Goal: Transaction & Acquisition: Book appointment/travel/reservation

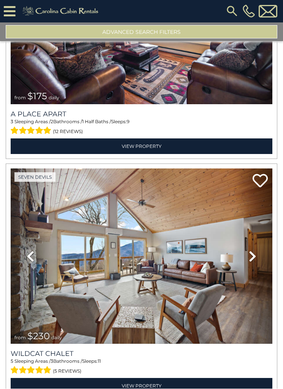
scroll to position [85953, 0]
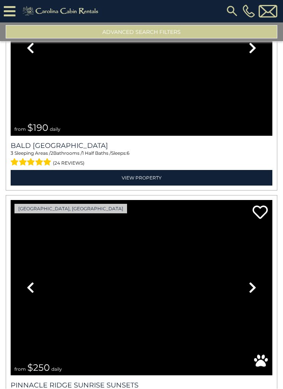
scroll to position [87840, 0]
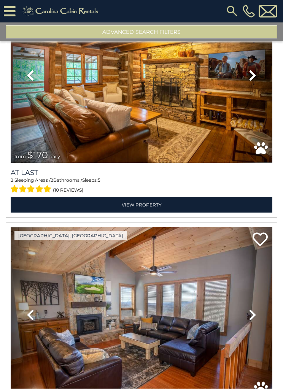
scroll to position [91168, 0]
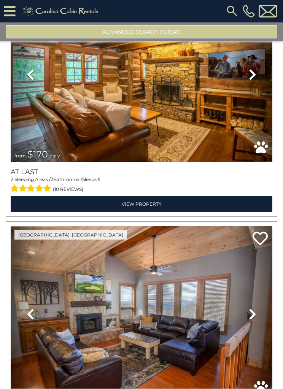
click at [235, 292] on link "Next" at bounding box center [252, 314] width 39 height 175
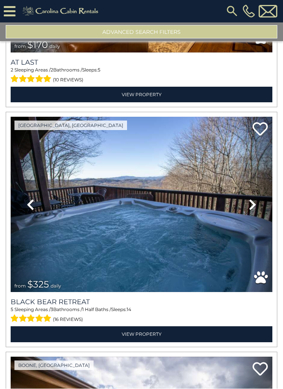
scroll to position [91278, 0]
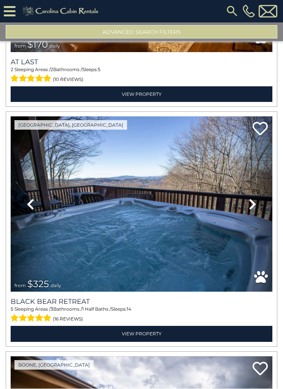
click at [164, 326] on link "View Property" at bounding box center [142, 334] width 262 height 16
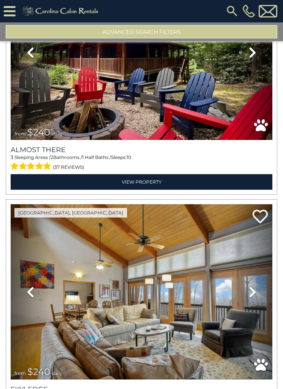
scroll to position [92399, 0]
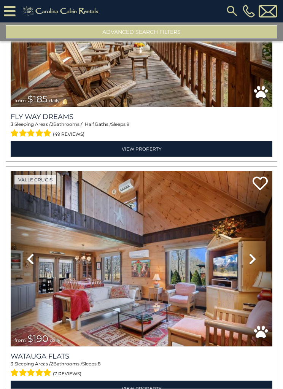
scroll to position [93141, 0]
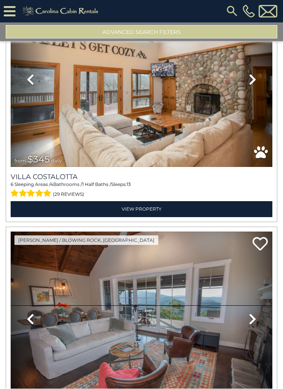
scroll to position [95493, 0]
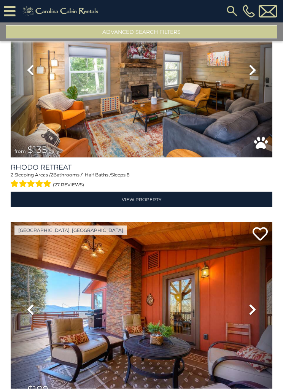
scroll to position [98374, 0]
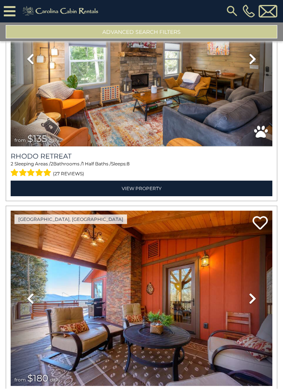
click at [256, 293] on icon at bounding box center [253, 299] width 8 height 12
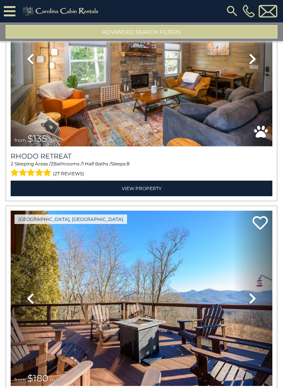
click at [257, 240] on link "Next" at bounding box center [252, 298] width 39 height 175
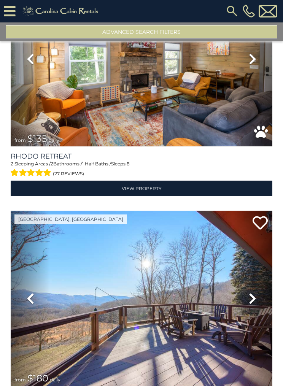
click at [256, 293] on icon at bounding box center [253, 299] width 8 height 12
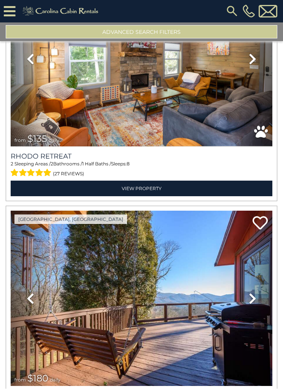
click at [257, 240] on link "Next" at bounding box center [252, 298] width 39 height 175
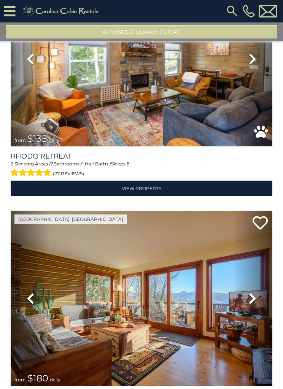
click at [259, 238] on link "Next" at bounding box center [252, 298] width 39 height 175
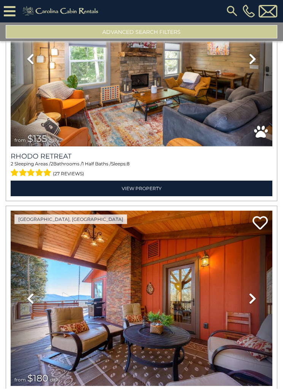
click at [258, 240] on link "Next" at bounding box center [252, 298] width 39 height 175
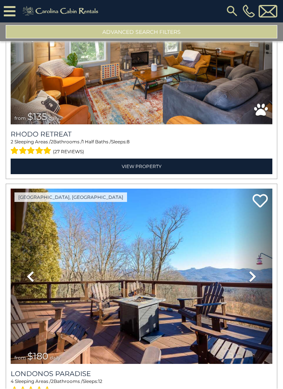
scroll to position [40, 0]
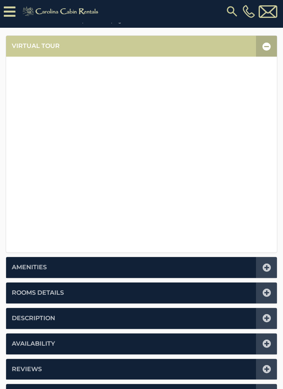
click at [267, 264] on icon at bounding box center [266, 268] width 8 height 8
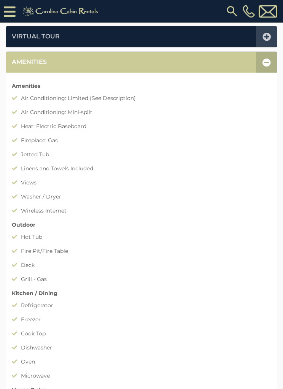
scroll to position [157, 0]
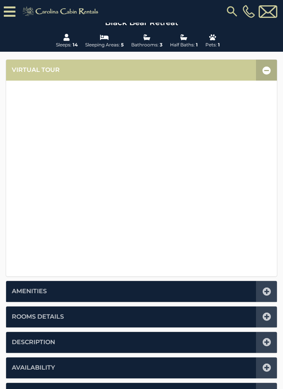
click at [267, 289] on icon at bounding box center [266, 291] width 8 height 8
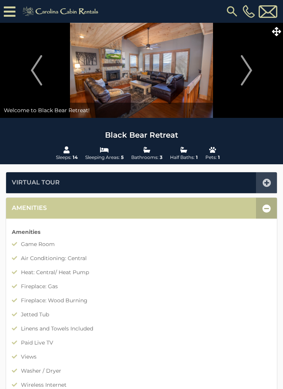
click at [250, 71] on img "Next" at bounding box center [246, 70] width 11 height 30
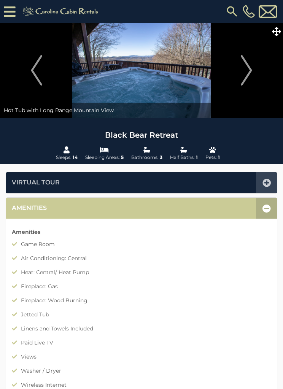
click at [252, 73] on img "Next" at bounding box center [246, 70] width 11 height 30
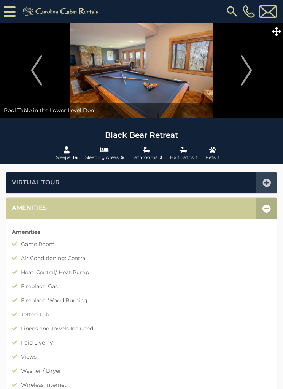
click at [241, 77] on img "Next" at bounding box center [246, 70] width 11 height 30
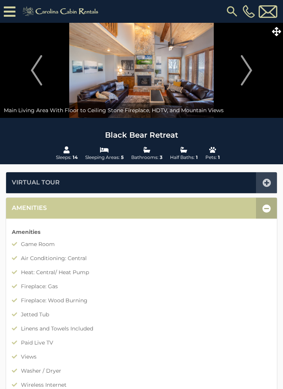
click at [245, 66] on img "Next" at bounding box center [246, 70] width 11 height 30
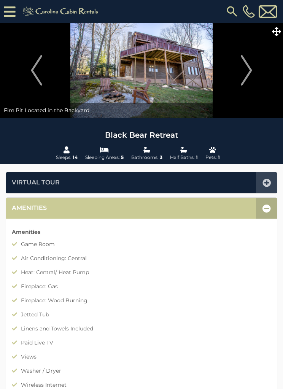
click at [249, 75] on img "Next" at bounding box center [246, 70] width 11 height 30
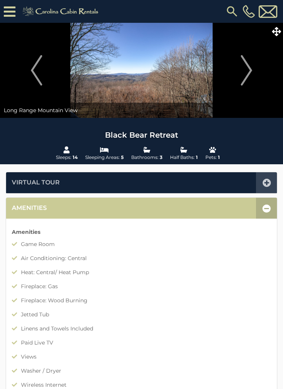
click at [250, 71] on img "Next" at bounding box center [246, 70] width 11 height 30
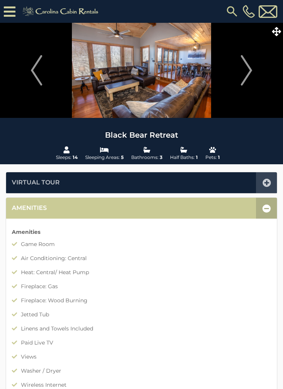
click at [248, 72] on img "Next" at bounding box center [246, 70] width 11 height 30
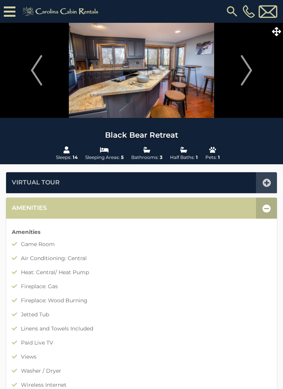
click at [248, 73] on img "Next" at bounding box center [246, 70] width 11 height 30
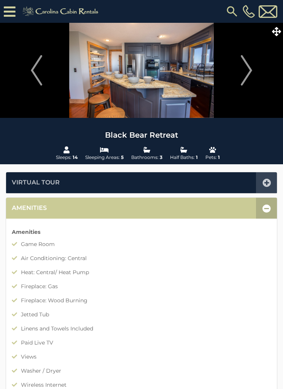
click at [246, 76] on img "Next" at bounding box center [246, 70] width 11 height 30
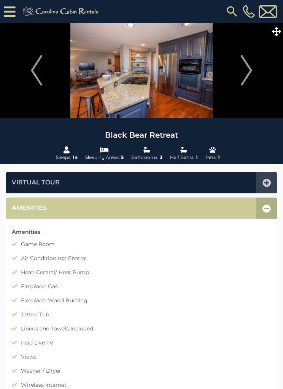
click at [249, 76] on img "Next" at bounding box center [246, 70] width 11 height 30
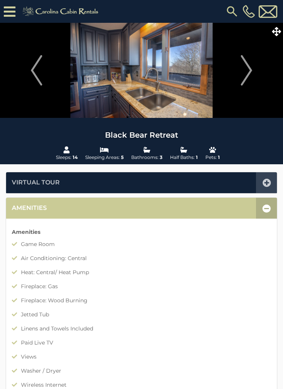
click at [249, 75] on img "Next" at bounding box center [246, 70] width 11 height 30
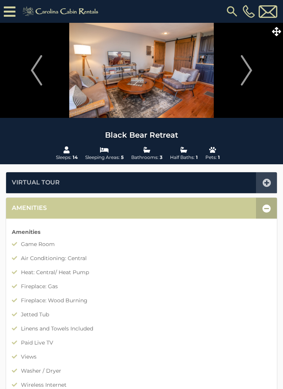
click at [249, 75] on img "Next" at bounding box center [246, 70] width 11 height 30
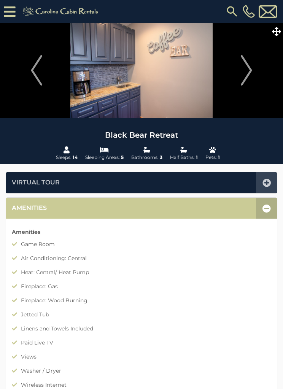
click at [248, 74] on img "Next" at bounding box center [246, 70] width 11 height 30
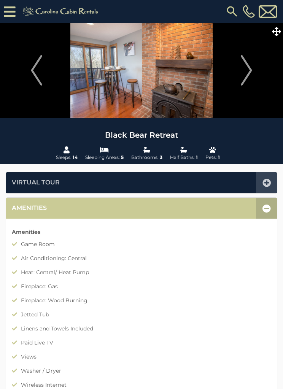
click at [249, 75] on img "Next" at bounding box center [246, 70] width 11 height 30
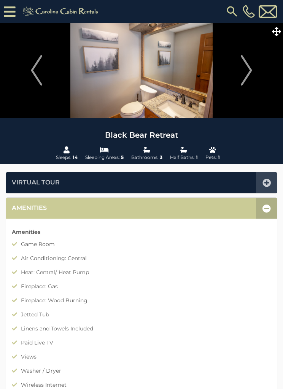
click at [250, 76] on img "Next" at bounding box center [246, 70] width 11 height 30
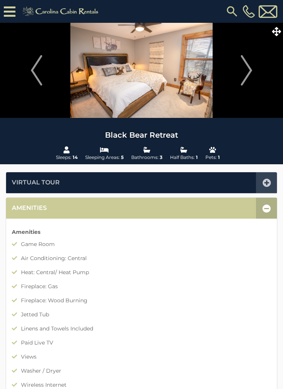
click at [250, 76] on img "Next" at bounding box center [246, 70] width 11 height 30
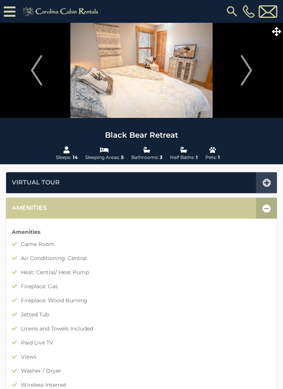
click at [251, 73] on img "Next" at bounding box center [246, 70] width 11 height 30
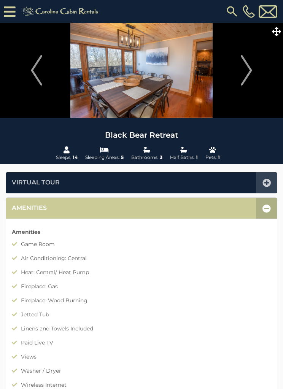
click at [253, 75] on button "Next" at bounding box center [246, 70] width 65 height 95
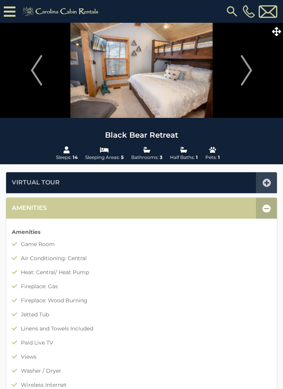
click at [252, 74] on img "Next" at bounding box center [246, 70] width 11 height 30
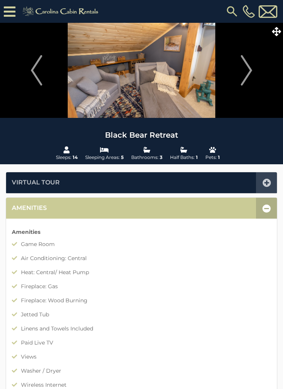
click at [251, 76] on img "Next" at bounding box center [246, 70] width 11 height 30
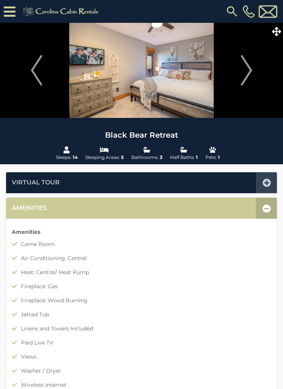
click at [247, 76] on img "Next" at bounding box center [246, 70] width 11 height 30
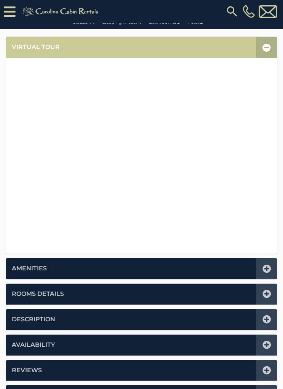
click at [267, 265] on icon at bounding box center [266, 269] width 8 height 8
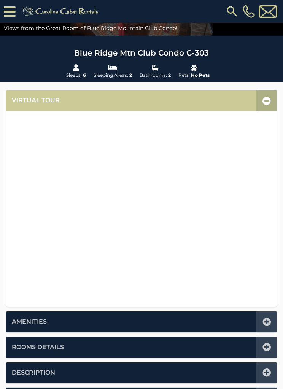
click at [268, 320] on icon at bounding box center [266, 322] width 8 height 8
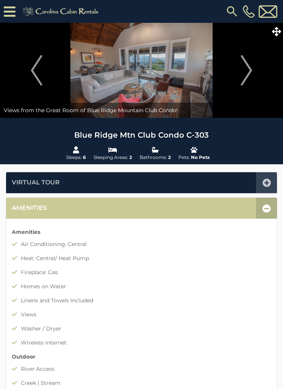
click at [251, 72] on img "Next" at bounding box center [246, 70] width 11 height 30
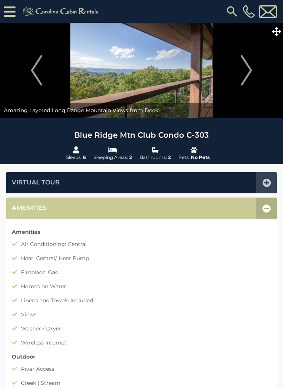
click at [252, 76] on img "Next" at bounding box center [246, 70] width 11 height 30
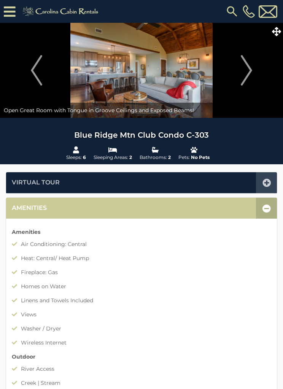
click at [247, 71] on img "Next" at bounding box center [246, 70] width 11 height 30
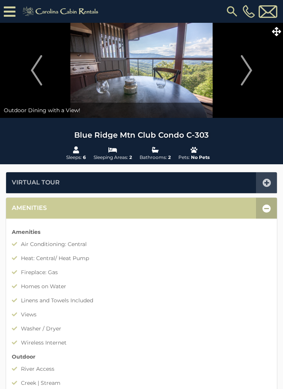
click at [249, 71] on img "Next" at bounding box center [246, 70] width 11 height 30
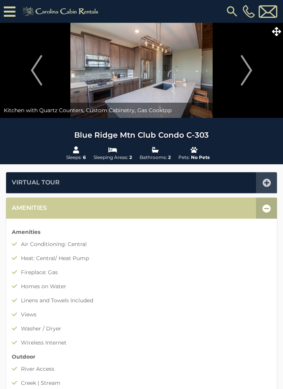
click at [251, 73] on img "Next" at bounding box center [246, 70] width 11 height 30
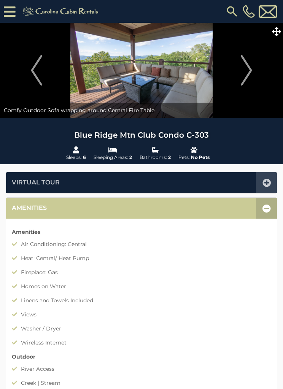
click at [248, 69] on img "Next" at bounding box center [246, 70] width 11 height 30
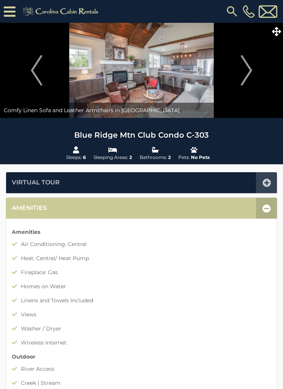
click at [243, 73] on img "Next" at bounding box center [246, 70] width 11 height 30
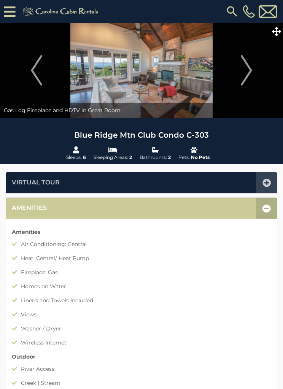
click at [248, 71] on img "Next" at bounding box center [246, 70] width 11 height 30
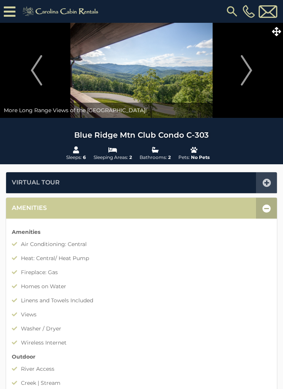
click at [245, 71] on img "Next" at bounding box center [246, 70] width 11 height 30
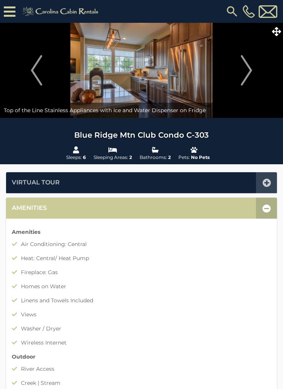
click at [248, 71] on img "Next" at bounding box center [246, 70] width 11 height 30
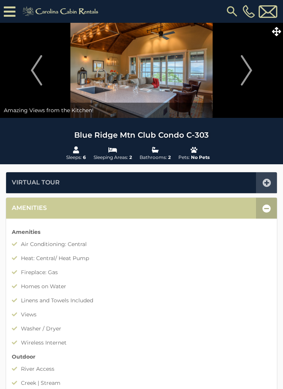
click at [245, 75] on img "Next" at bounding box center [246, 70] width 11 height 30
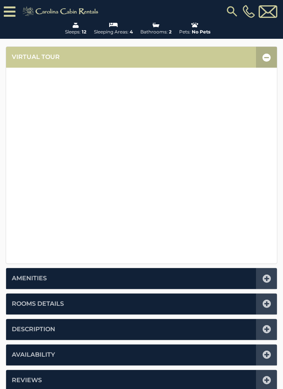
click at [271, 278] on div at bounding box center [266, 278] width 21 height 21
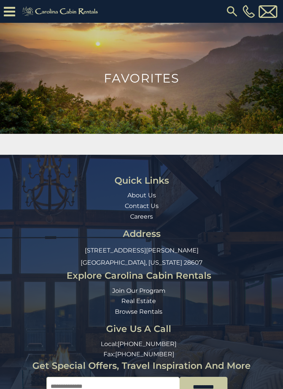
click at [223, 382] on input "*********" at bounding box center [203, 387] width 48 height 20
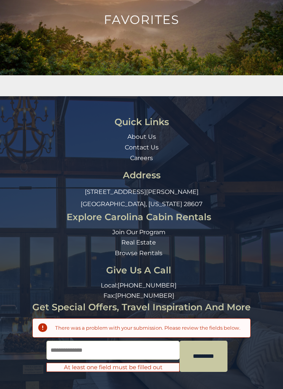
scroll to position [8, 3]
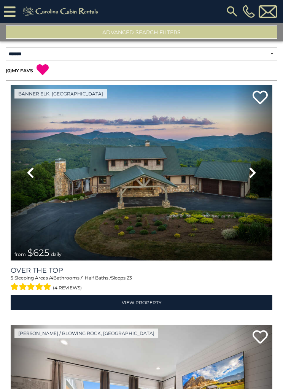
click at [173, 303] on link "View Property" at bounding box center [142, 303] width 262 height 16
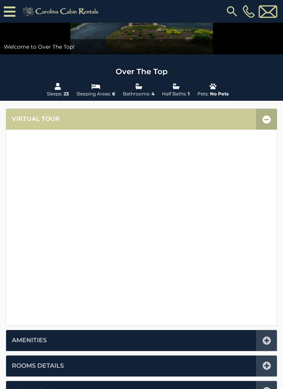
click at [269, 338] on icon at bounding box center [266, 341] width 8 height 8
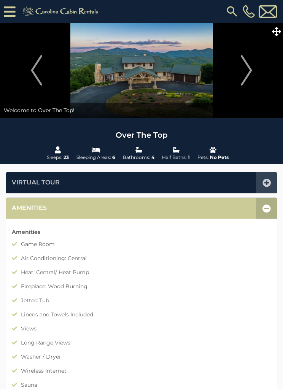
click at [251, 73] on img "Next" at bounding box center [246, 70] width 11 height 30
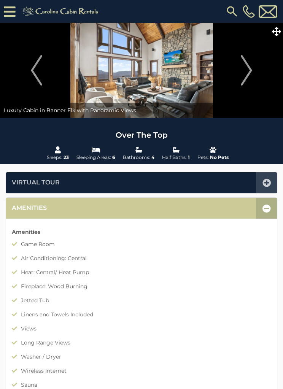
click at [250, 72] on img "Next" at bounding box center [246, 70] width 11 height 30
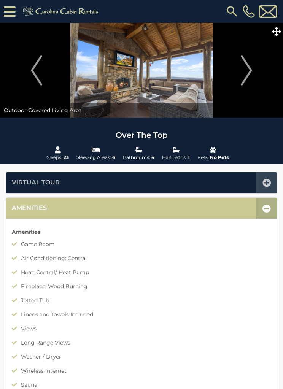
click at [250, 71] on img "Next" at bounding box center [246, 70] width 11 height 30
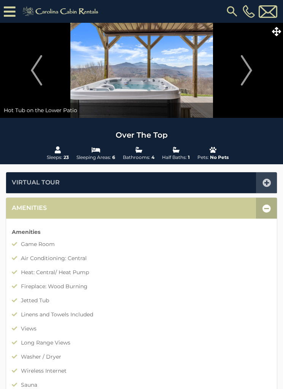
click at [250, 71] on img "Next" at bounding box center [246, 70] width 11 height 30
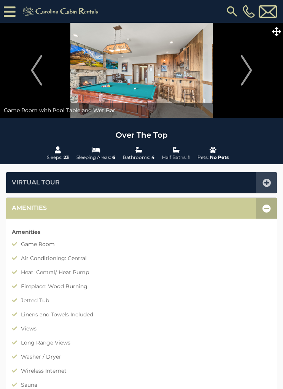
click at [250, 75] on img "Next" at bounding box center [246, 70] width 11 height 30
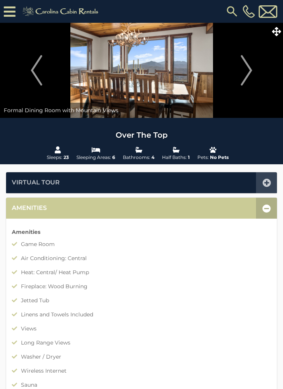
click at [252, 73] on img "Next" at bounding box center [246, 70] width 11 height 30
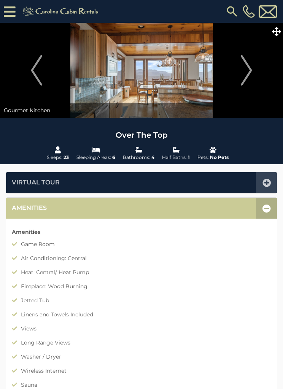
click at [249, 72] on img "Next" at bounding box center [246, 70] width 11 height 30
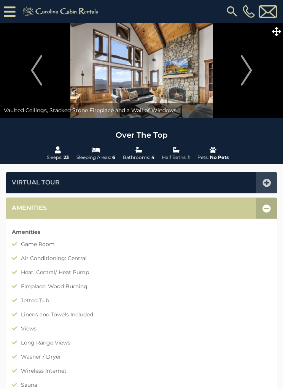
click at [249, 72] on img "Next" at bounding box center [246, 70] width 11 height 30
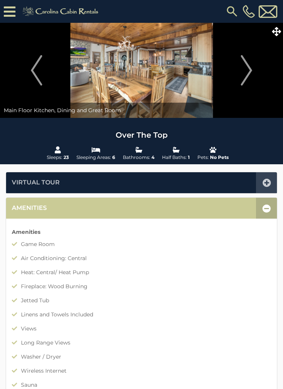
click at [248, 74] on img "Next" at bounding box center [246, 70] width 11 height 30
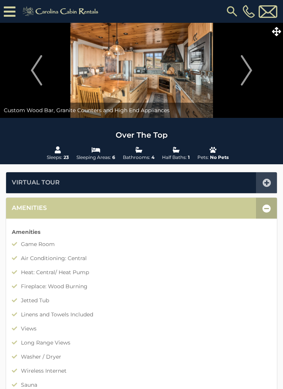
click at [249, 71] on img "Next" at bounding box center [246, 70] width 11 height 30
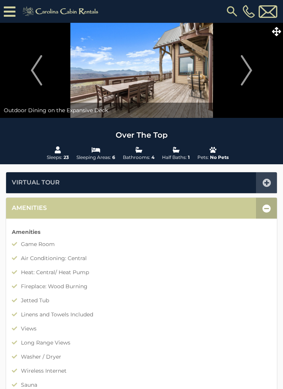
click at [245, 71] on img "Next" at bounding box center [246, 70] width 11 height 30
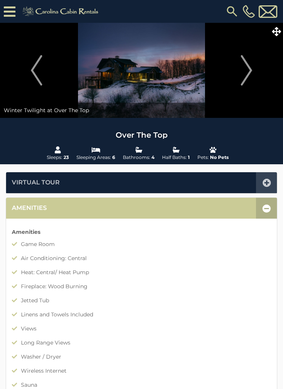
click at [245, 73] on img "Next" at bounding box center [246, 70] width 11 height 30
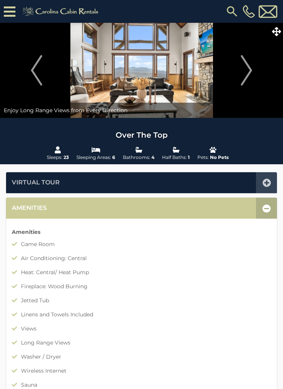
click at [248, 70] on img "Next" at bounding box center [246, 70] width 11 height 30
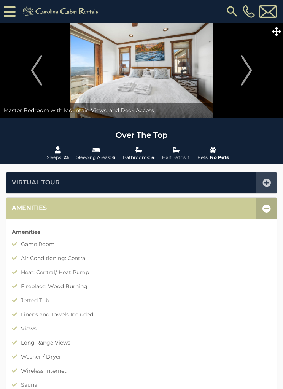
click at [248, 74] on img "Next" at bounding box center [246, 70] width 11 height 30
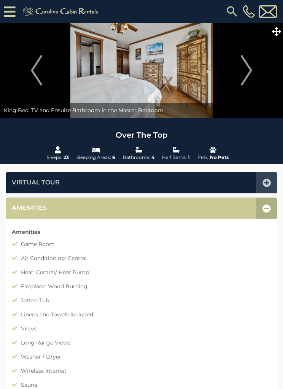
click at [248, 72] on img "Next" at bounding box center [246, 70] width 11 height 30
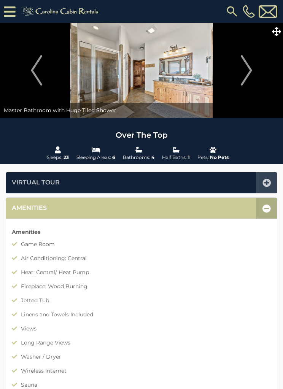
click at [251, 73] on img "Next" at bounding box center [246, 70] width 11 height 30
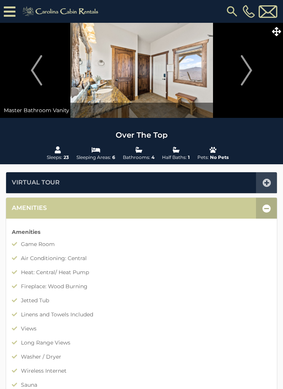
click at [251, 71] on img "Next" at bounding box center [246, 70] width 11 height 30
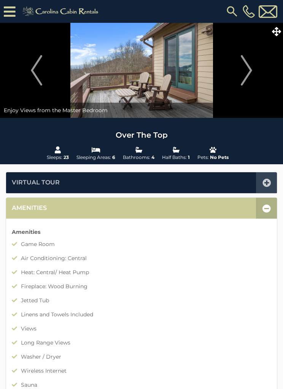
click at [252, 72] on img "Next" at bounding box center [246, 70] width 11 height 30
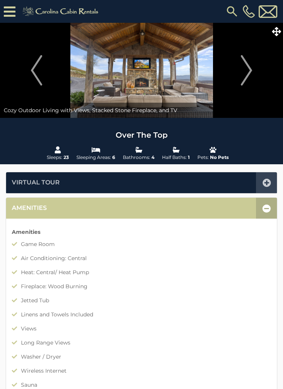
click at [254, 68] on button "Next" at bounding box center [246, 70] width 65 height 95
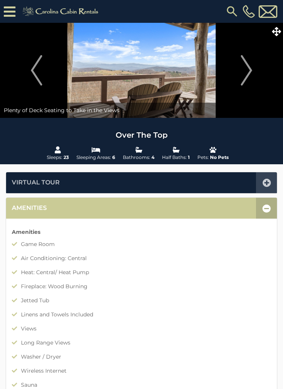
click at [251, 69] on img "Next" at bounding box center [246, 70] width 11 height 30
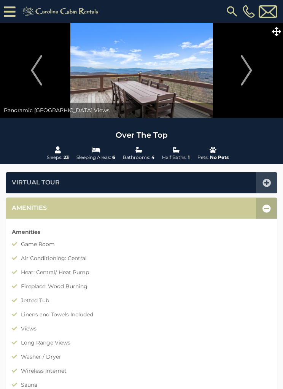
click at [248, 68] on img "Next" at bounding box center [246, 70] width 11 height 30
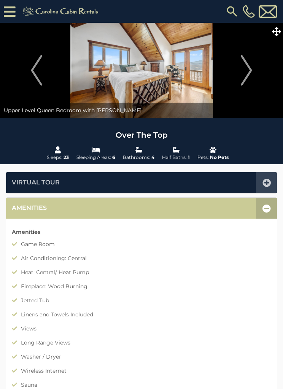
click at [250, 69] on img "Next" at bounding box center [246, 70] width 11 height 30
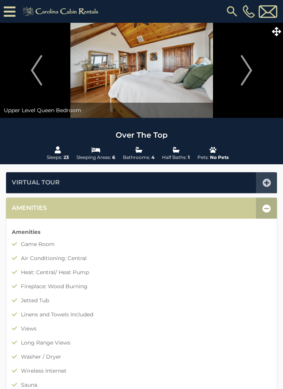
click at [247, 71] on img "Next" at bounding box center [246, 70] width 11 height 30
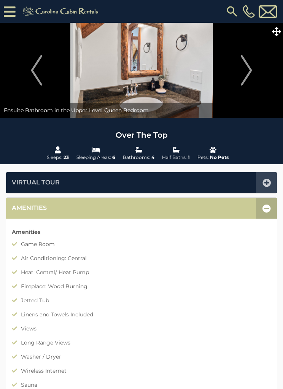
click at [249, 72] on img "Next" at bounding box center [246, 70] width 11 height 30
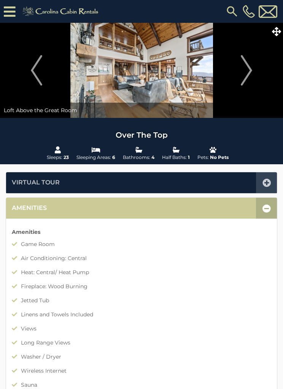
click at [250, 72] on img "Next" at bounding box center [246, 70] width 11 height 30
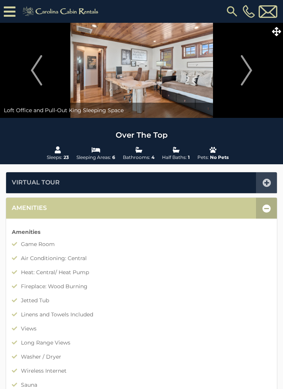
click at [247, 73] on img "Next" at bounding box center [246, 70] width 11 height 30
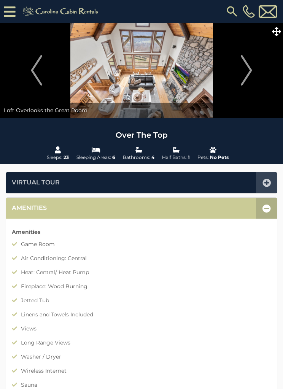
click at [248, 68] on img "Next" at bounding box center [246, 70] width 11 height 30
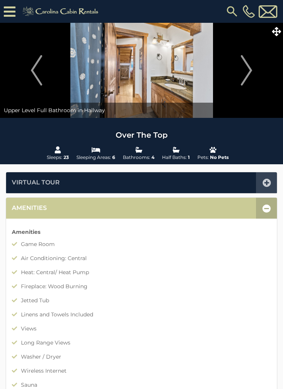
click at [246, 72] on img "Next" at bounding box center [246, 70] width 11 height 30
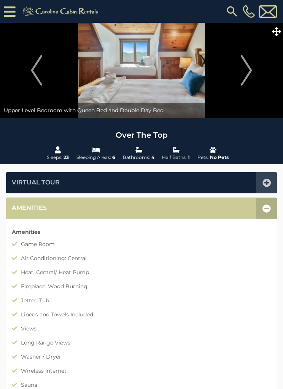
click at [246, 67] on img "Next" at bounding box center [246, 70] width 11 height 30
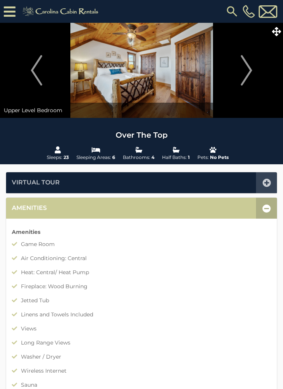
click at [249, 71] on img "Next" at bounding box center [246, 70] width 11 height 30
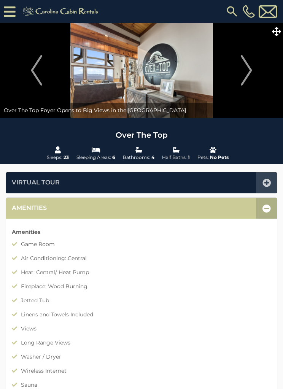
click at [249, 71] on img "Next" at bounding box center [246, 70] width 11 height 30
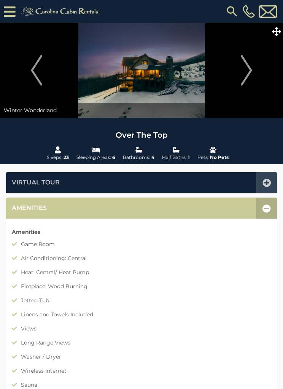
click at [251, 71] on img "Next" at bounding box center [246, 70] width 11 height 30
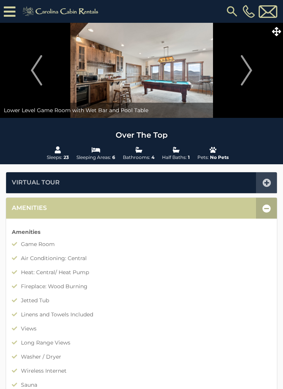
click at [248, 72] on img "Next" at bounding box center [246, 70] width 11 height 30
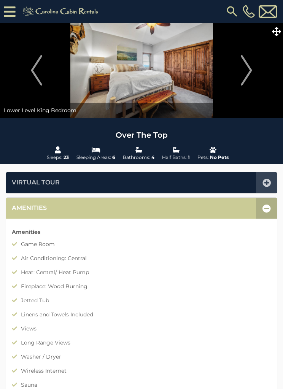
click at [249, 71] on img "Next" at bounding box center [246, 70] width 11 height 30
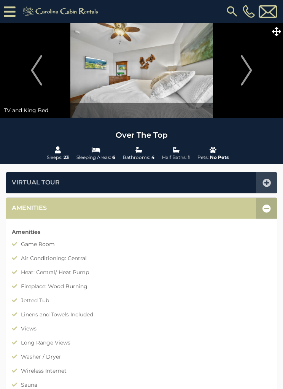
click at [248, 72] on img "Next" at bounding box center [246, 70] width 11 height 30
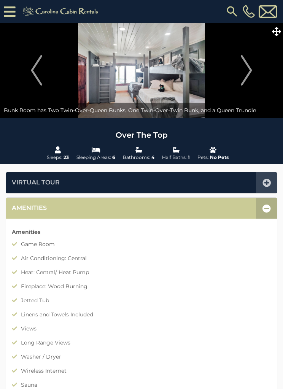
click at [248, 73] on img "Next" at bounding box center [246, 70] width 11 height 30
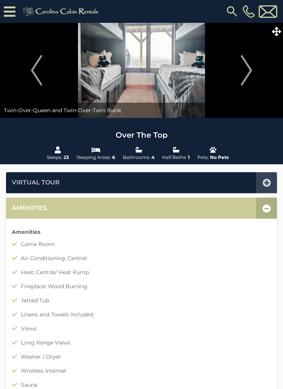
click at [247, 75] on img "Next" at bounding box center [246, 70] width 11 height 30
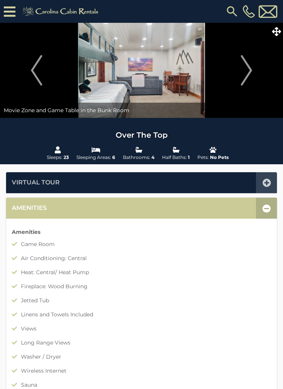
click at [246, 72] on img "Next" at bounding box center [246, 70] width 11 height 30
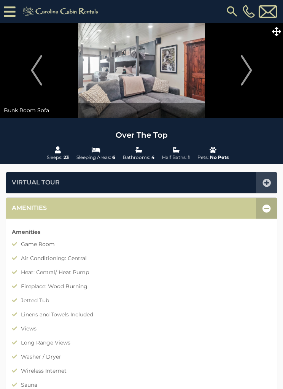
click at [246, 75] on img "Next" at bounding box center [246, 70] width 11 height 30
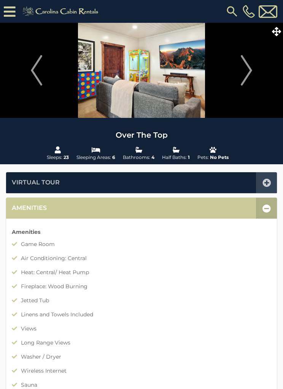
click at [243, 73] on img "Next" at bounding box center [246, 70] width 11 height 30
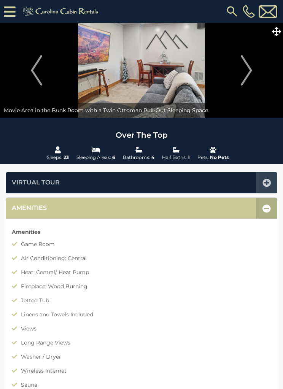
click at [245, 73] on img "Next" at bounding box center [246, 70] width 11 height 30
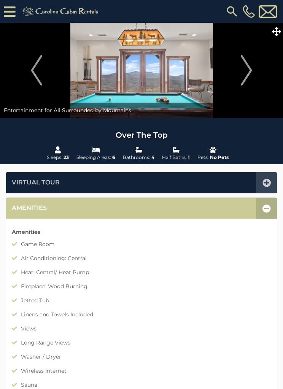
click at [243, 73] on img "Next" at bounding box center [246, 70] width 11 height 30
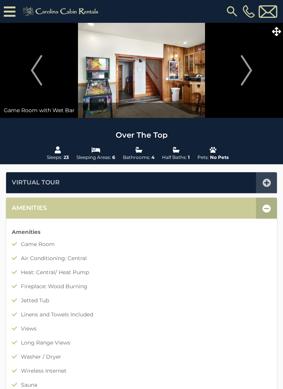
click at [243, 72] on img "Next" at bounding box center [246, 70] width 11 height 30
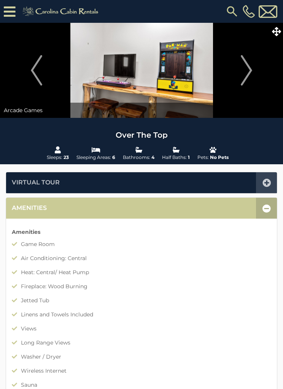
click at [245, 75] on img "Next" at bounding box center [246, 70] width 11 height 30
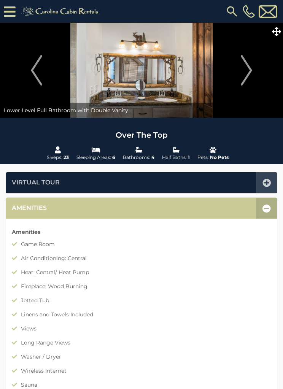
click at [245, 74] on img "Next" at bounding box center [246, 70] width 11 height 30
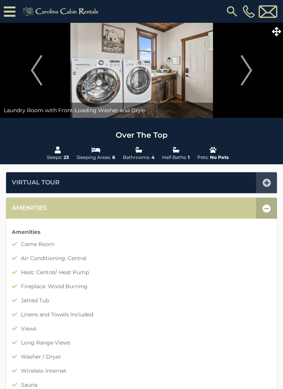
click at [245, 74] on img "Next" at bounding box center [246, 70] width 11 height 30
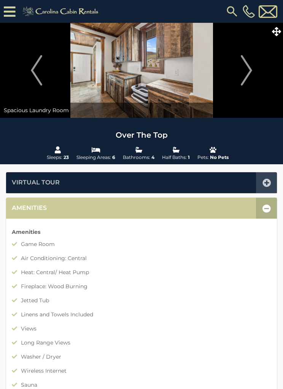
click at [244, 75] on img "Next" at bounding box center [246, 70] width 11 height 30
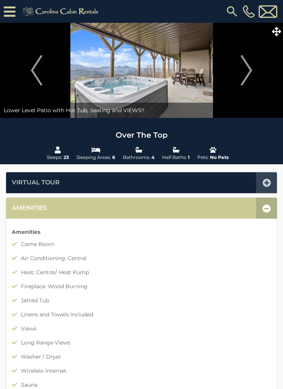
click at [244, 76] on img "Next" at bounding box center [246, 70] width 11 height 30
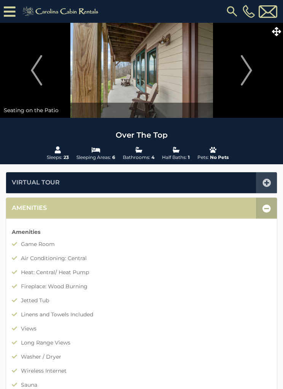
click at [242, 79] on img "Next" at bounding box center [246, 70] width 11 height 30
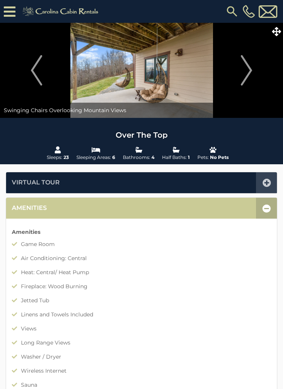
click at [245, 74] on img "Next" at bounding box center [246, 70] width 11 height 30
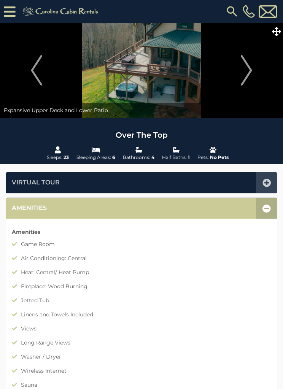
click at [246, 76] on img "Next" at bounding box center [246, 70] width 11 height 30
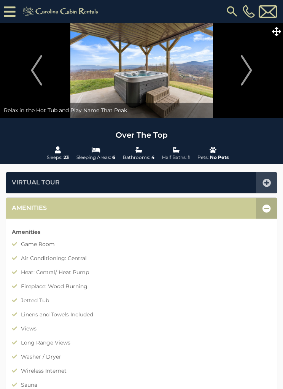
click at [247, 75] on img "Next" at bounding box center [246, 70] width 11 height 30
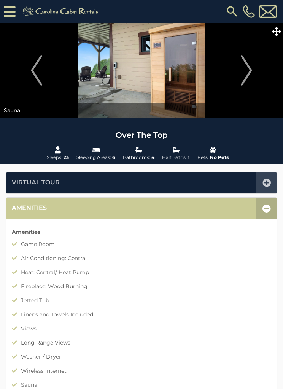
click at [245, 75] on img "Next" at bounding box center [246, 70] width 11 height 30
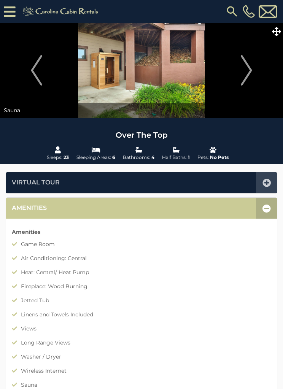
click at [246, 75] on img "Next" at bounding box center [246, 70] width 11 height 30
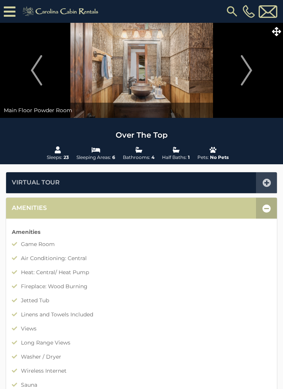
click at [245, 77] on img "Next" at bounding box center [246, 70] width 11 height 30
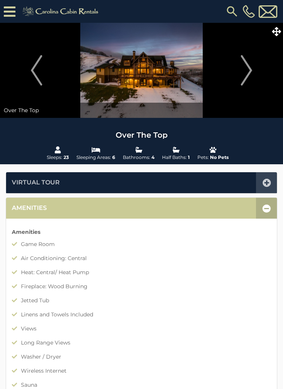
click at [246, 76] on img "Next" at bounding box center [246, 70] width 11 height 30
